Goal: Information Seeking & Learning: Find specific fact

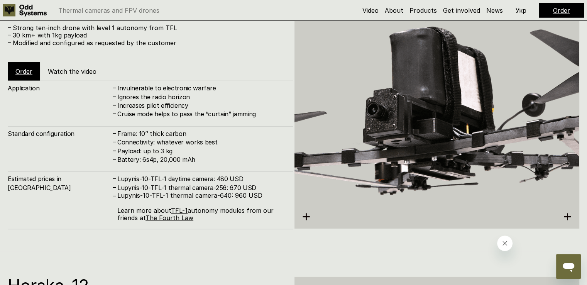
scroll to position [2200, 0]
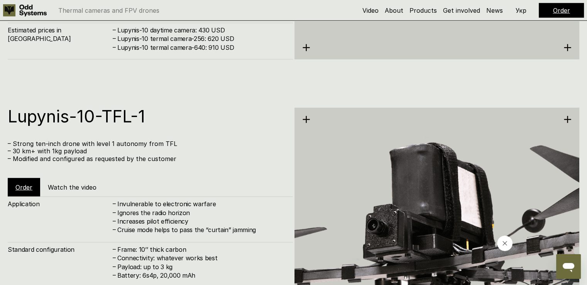
click at [160, 143] on p "– Strong ten-inch drone with level 1 autonomy from TFL" at bounding box center [147, 143] width 278 height 7
click at [163, 143] on p "– Strong ten-inch drone with level 1 autonomy from TFL" at bounding box center [147, 143] width 278 height 7
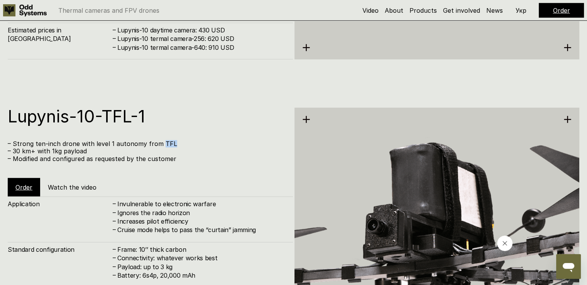
click at [163, 143] on p "– Strong ten-inch drone with level 1 autonomy from TFL" at bounding box center [147, 143] width 278 height 7
copy p "TFL"
